Goal: Task Accomplishment & Management: Use online tool/utility

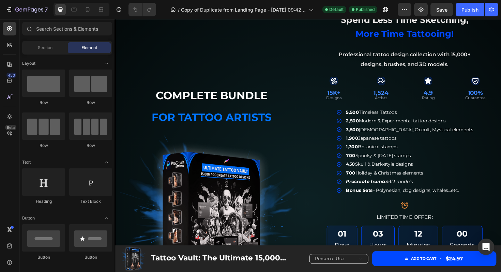
scroll to position [61, 0]
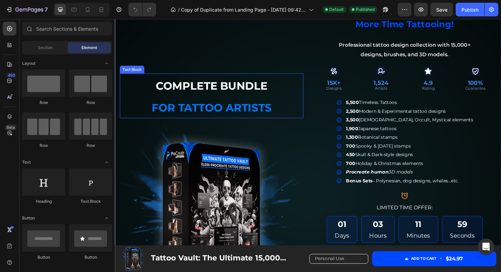
click at [258, 118] on span "for tattoo artists" at bounding box center [217, 113] width 127 height 14
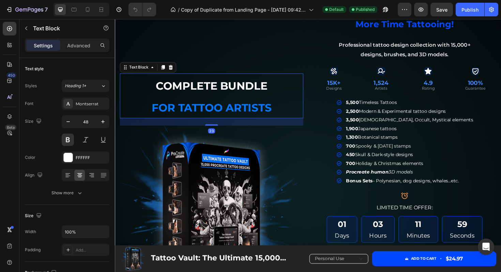
click at [258, 118] on span "for tattoo artists" at bounding box center [217, 113] width 127 height 14
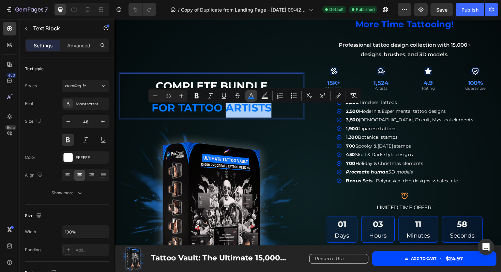
click at [249, 92] on button "color" at bounding box center [251, 96] width 12 height 12
type input "0176FF"
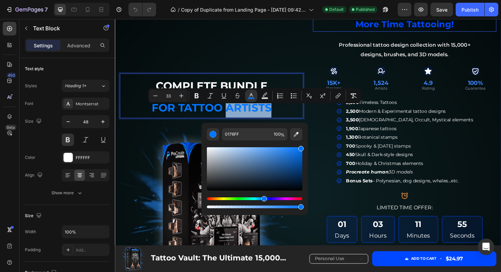
click at [418, 30] on span "more time tattooing!" at bounding box center [421, 24] width 104 height 11
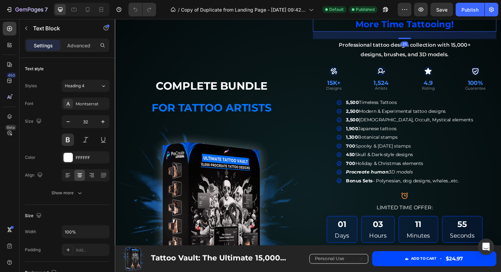
click at [418, 30] on span "more time tattooing!" at bounding box center [421, 24] width 104 height 11
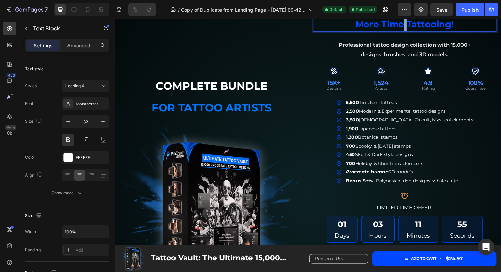
click at [418, 30] on span "more time tattooing!" at bounding box center [421, 24] width 104 height 11
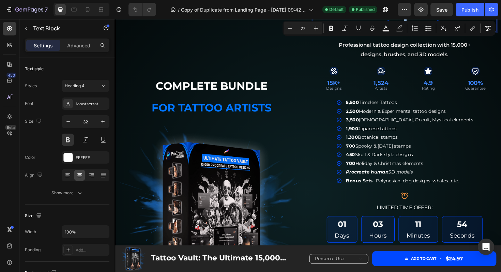
click at [401, 34] on div "Minus 27 Plus Bold Italic Underline Strikethrough color color Numbered List Bul…" at bounding box center [388, 28] width 213 height 15
click at [412, 32] on div "spend less time sketching, more time tattooing!" at bounding box center [422, 16] width 142 height 31
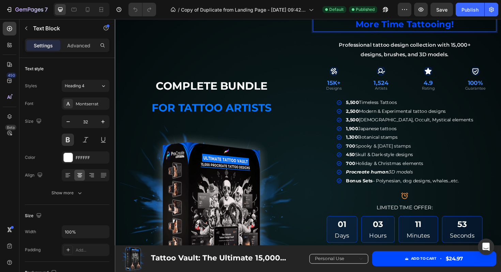
click at [412, 30] on span "more time tattooing!" at bounding box center [421, 24] width 104 height 11
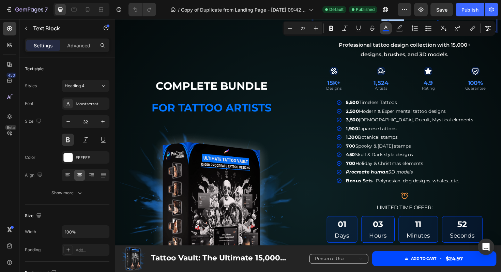
click at [386, 28] on icon "Editor contextual toolbar" at bounding box center [385, 28] width 7 height 7
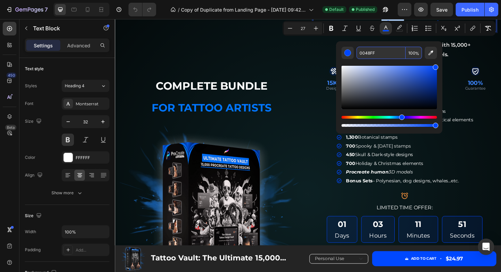
click at [372, 55] on input "0048FF" at bounding box center [380, 53] width 49 height 12
copy span "time"
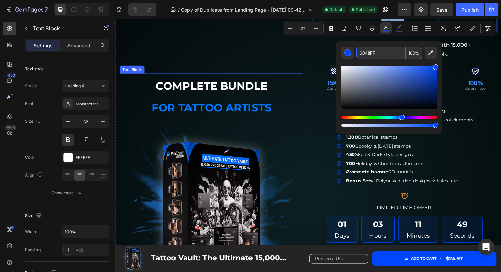
click at [220, 118] on span "for tattoo artists" at bounding box center [217, 113] width 127 height 14
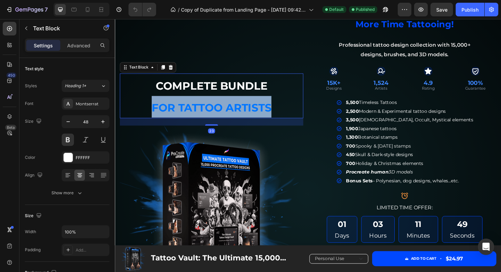
click at [220, 118] on span "for tattoo artists" at bounding box center [217, 113] width 127 height 14
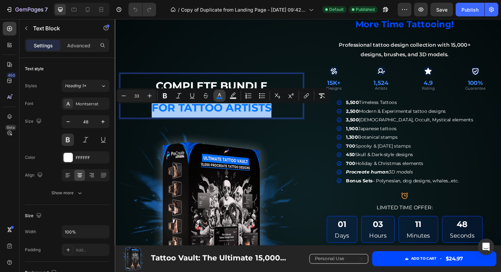
click at [218, 92] on icon "Editor contextual toolbar" at bounding box center [219, 95] width 7 height 7
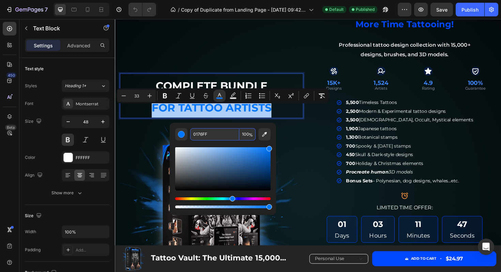
click at [214, 135] on input "0176FF" at bounding box center [214, 134] width 49 height 12
paste input "048"
type input "0048FF"
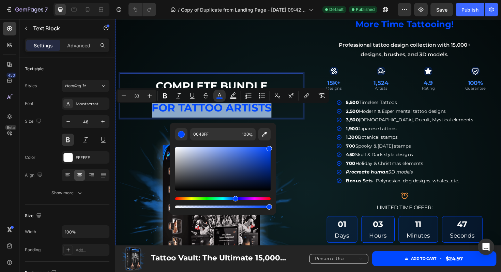
click at [253, 58] on div "complete bundle for tattoo artists Text Block 23 Icon Icon Icon Icon Icon Icon …" at bounding box center [217, 203] width 194 height 439
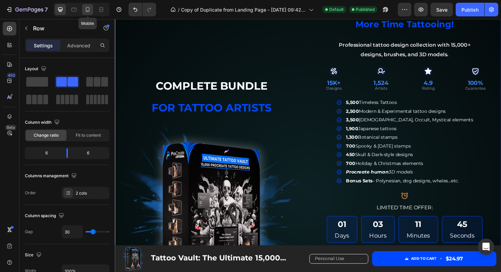
click at [88, 8] on icon at bounding box center [87, 9] width 7 height 7
type input "0"
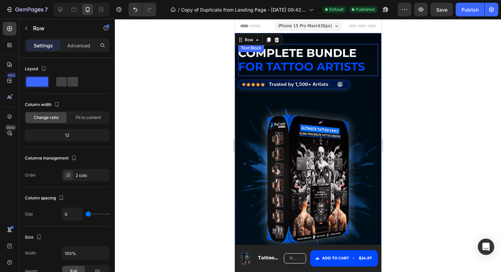
click at [289, 70] on span "for tattoo artists" at bounding box center [301, 67] width 127 height 14
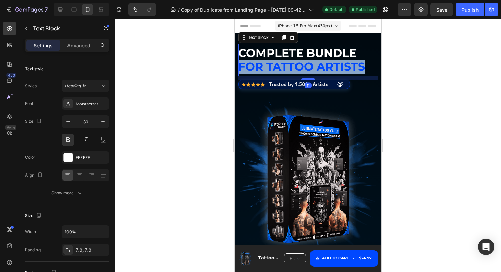
click at [289, 70] on span "for tattoo artists" at bounding box center [301, 67] width 127 height 14
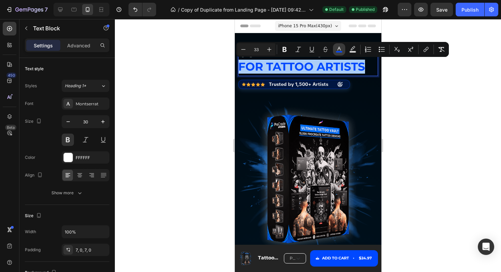
click at [338, 47] on icon "Editor contextual toolbar" at bounding box center [339, 49] width 7 height 7
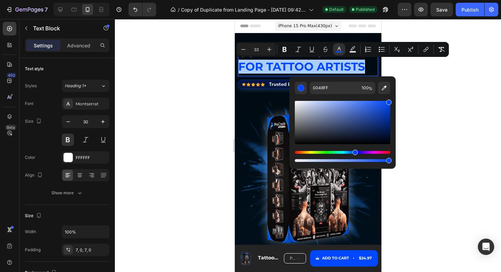
click at [417, 80] on div at bounding box center [308, 145] width 386 height 253
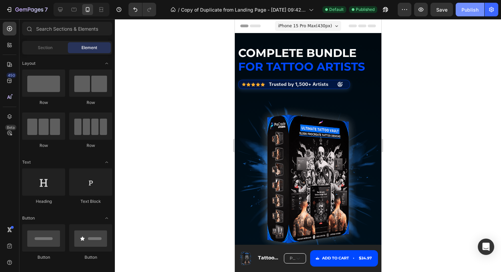
click at [472, 10] on div "Publish" at bounding box center [469, 9] width 17 height 7
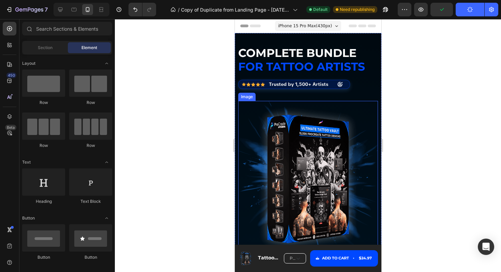
scroll to position [4, 0]
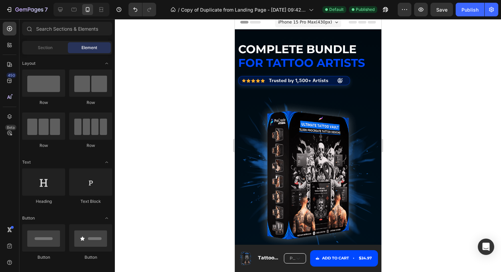
click at [38, 17] on div "7 Version history / Copy of Duplicate from Landing Page - [DATE] 09:42:45 Defau…" at bounding box center [250, 9] width 501 height 19
click at [34, 9] on icon "button" at bounding box center [29, 10] width 28 height 6
